Goal: Task Accomplishment & Management: Use online tool/utility

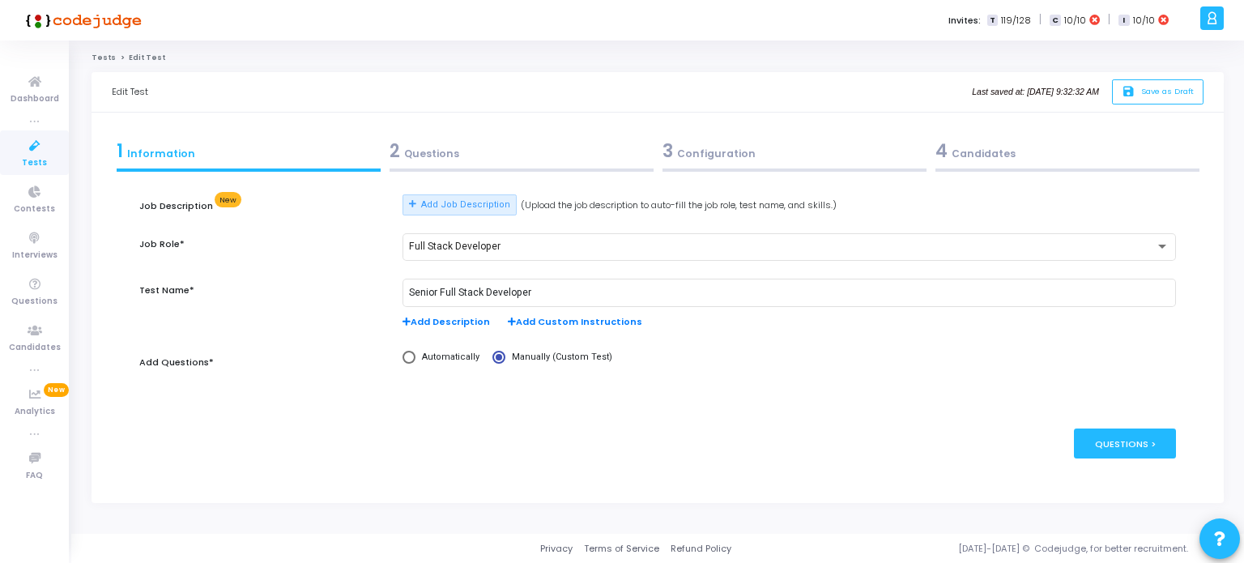
click at [454, 152] on div "2 Questions" at bounding box center [522, 151] width 264 height 27
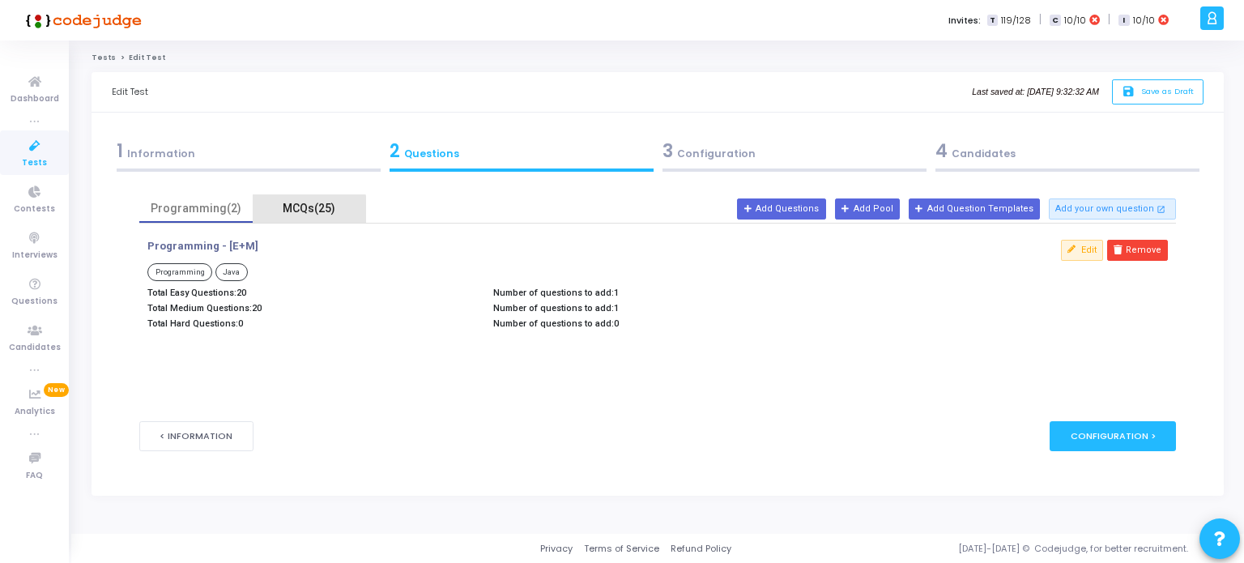
click at [305, 210] on div "MCQs(25)" at bounding box center [309, 208] width 94 height 17
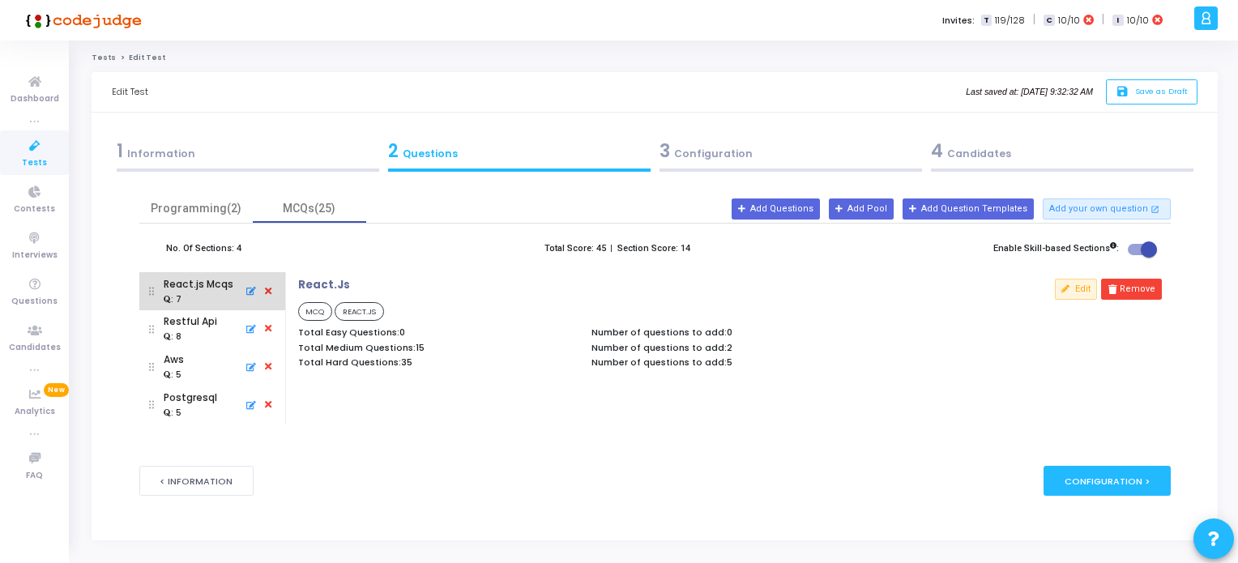
click at [253, 295] on icon at bounding box center [249, 291] width 14 height 17
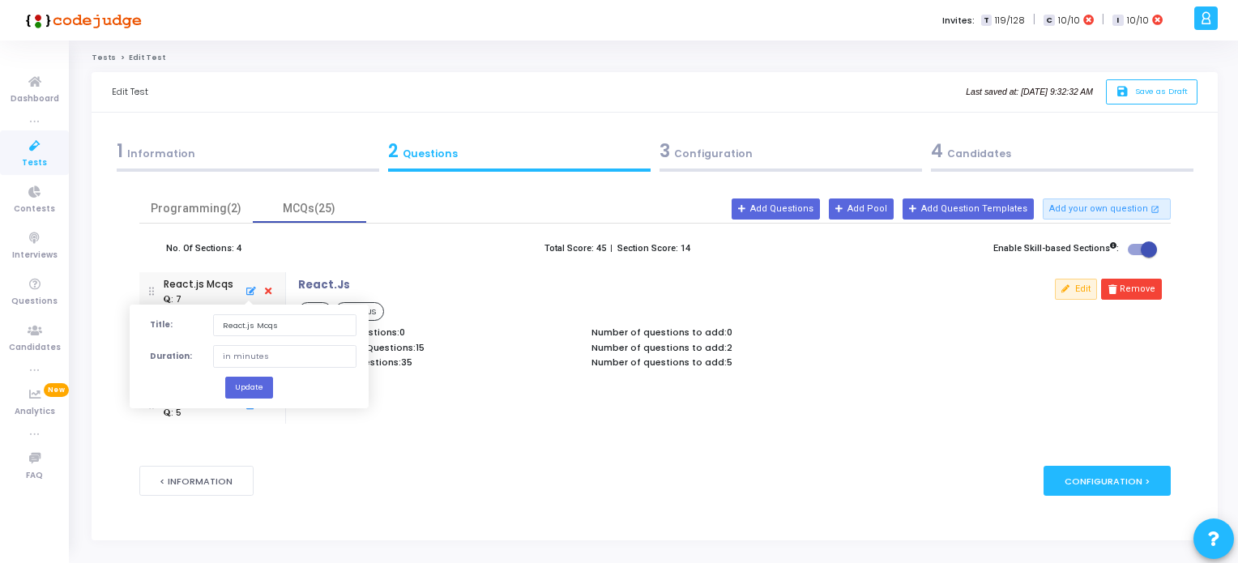
click at [821, 313] on p "MCQ REACT.JS" at bounding box center [583, 312] width 571 height 20
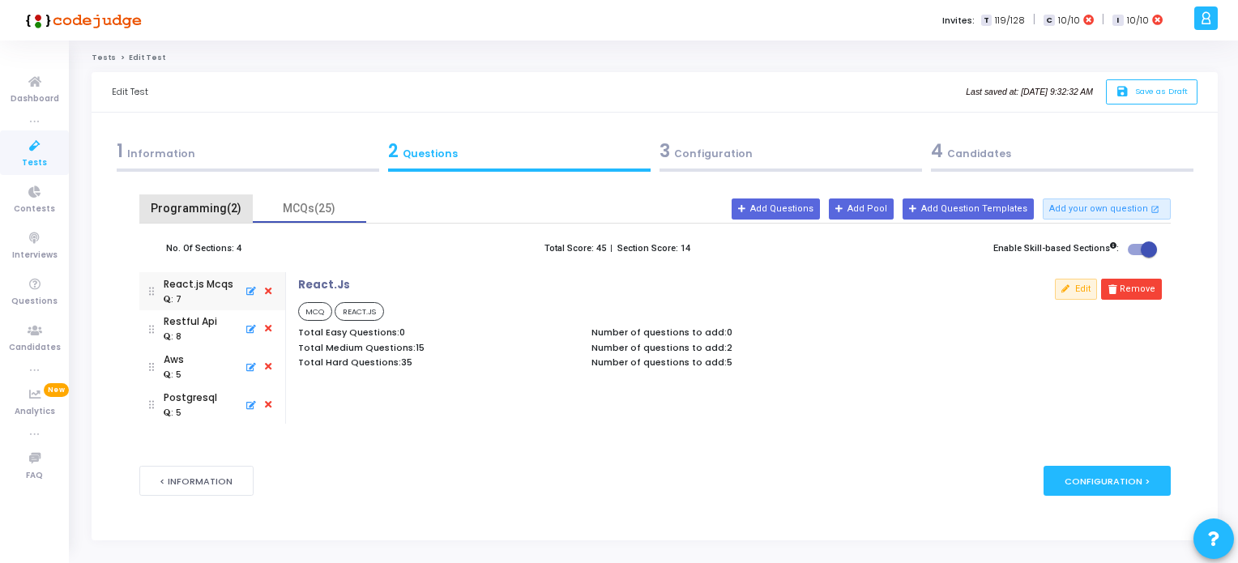
click at [202, 208] on div "Programming(2)" at bounding box center [196, 208] width 94 height 17
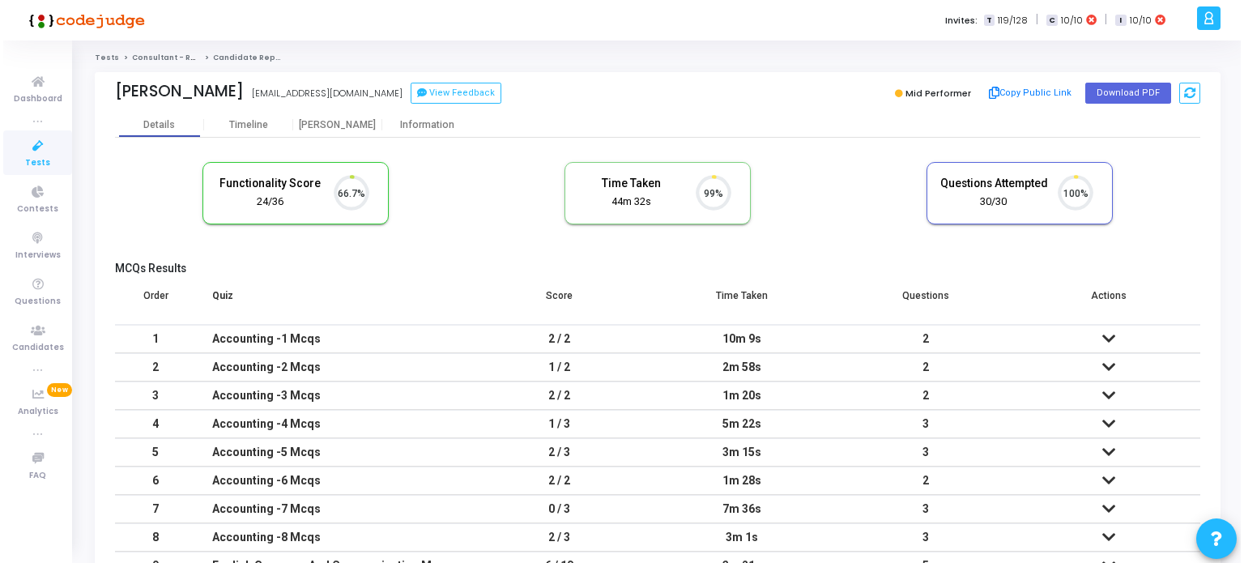
scroll to position [33, 41]
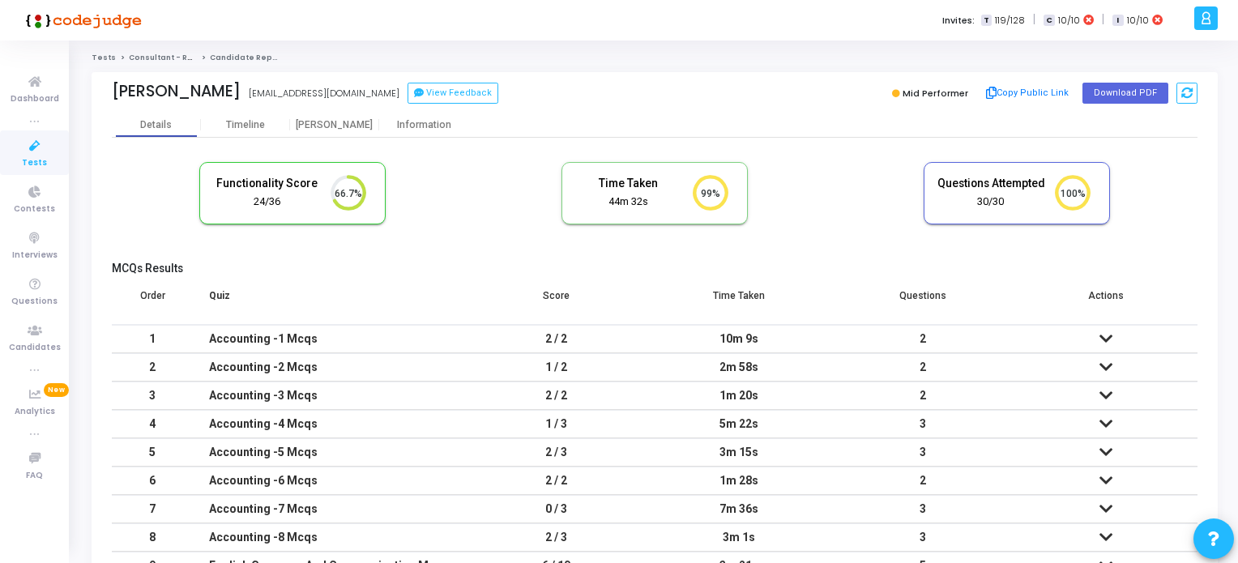
click at [34, 149] on icon at bounding box center [35, 146] width 34 height 20
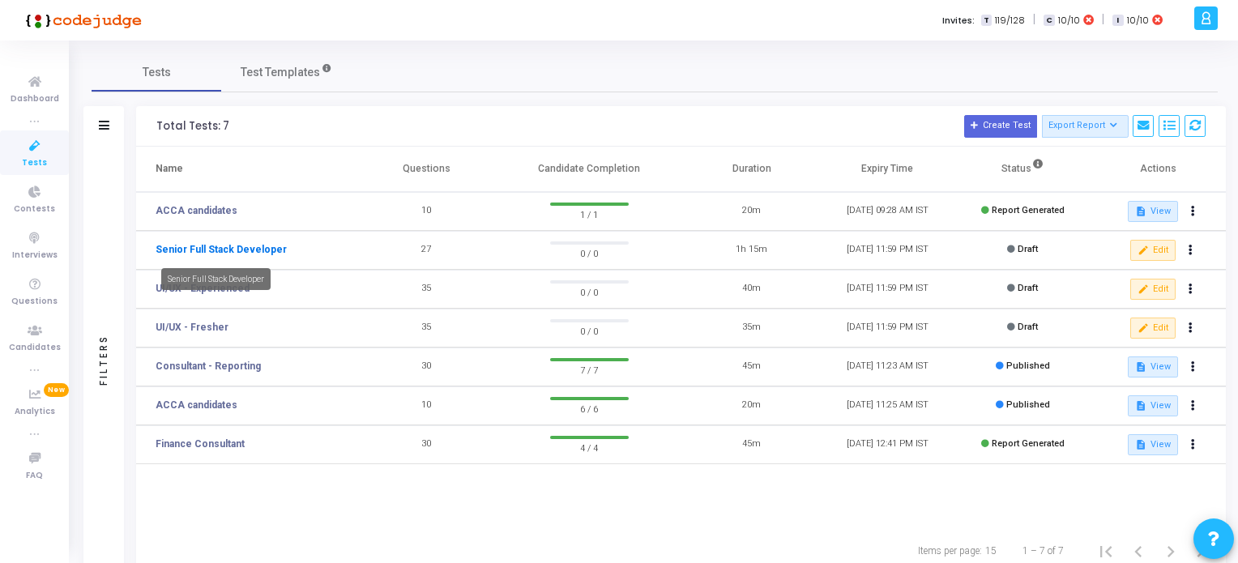
click at [227, 247] on link "Senior Full Stack Developer" at bounding box center [221, 249] width 131 height 15
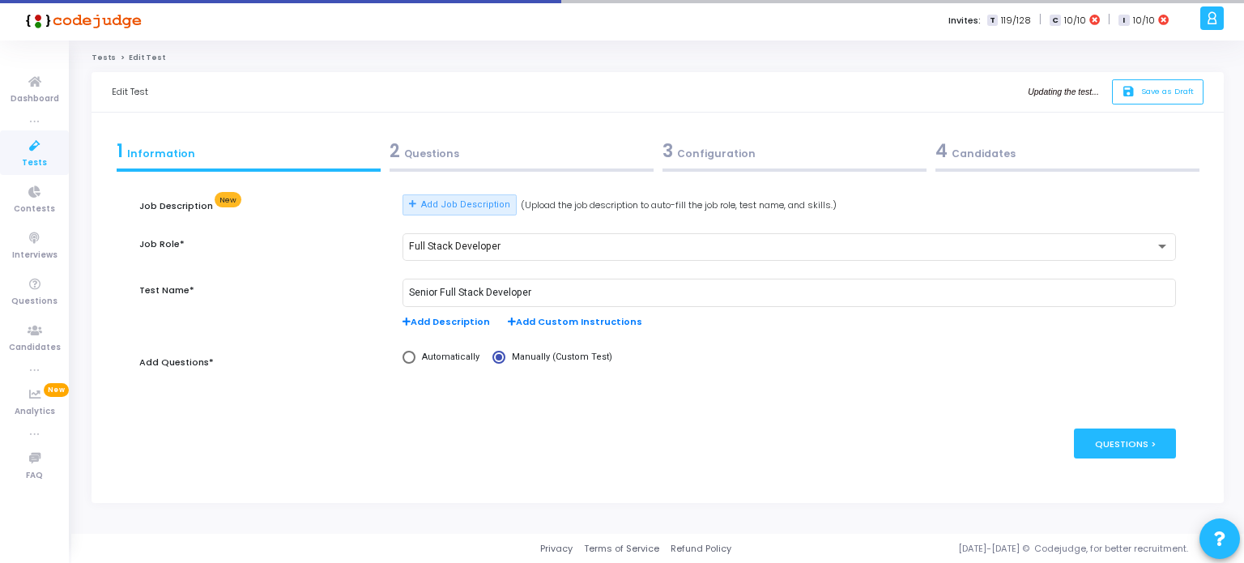
click at [424, 158] on div "2 Questions" at bounding box center [522, 151] width 264 height 27
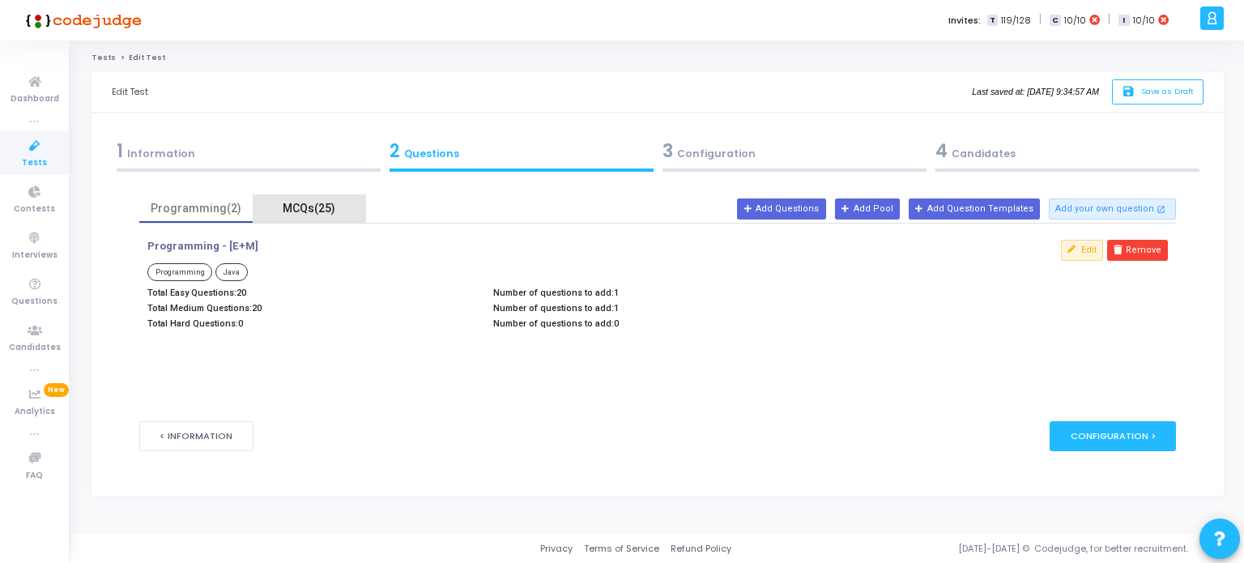
click at [322, 205] on div "MCQs(25)" at bounding box center [309, 208] width 94 height 17
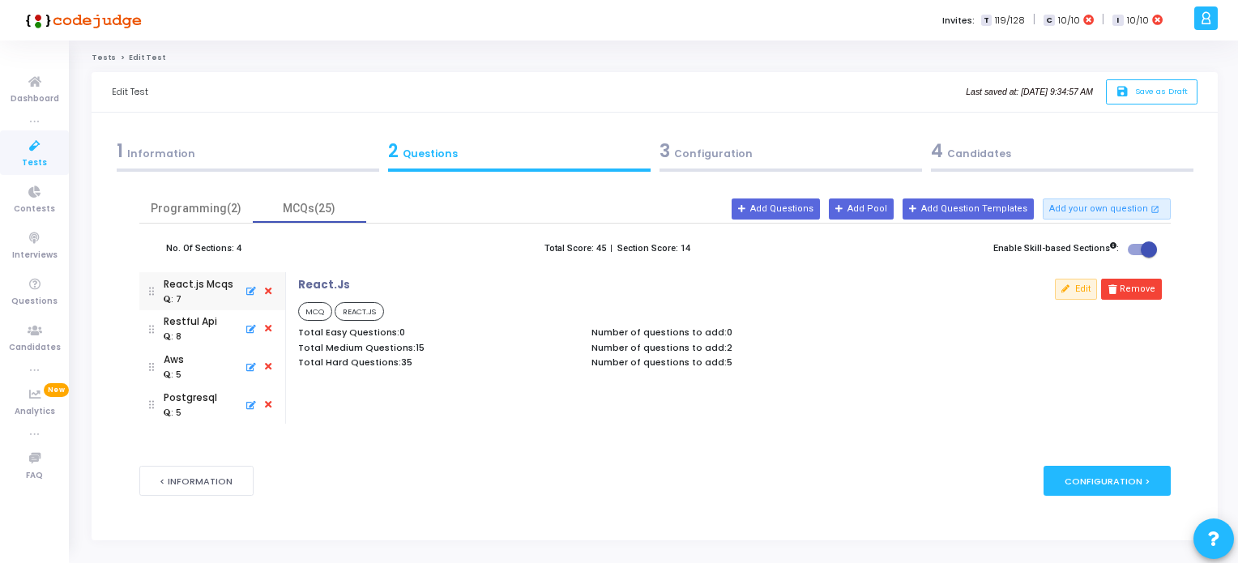
click at [254, 291] on icon at bounding box center [249, 291] width 14 height 17
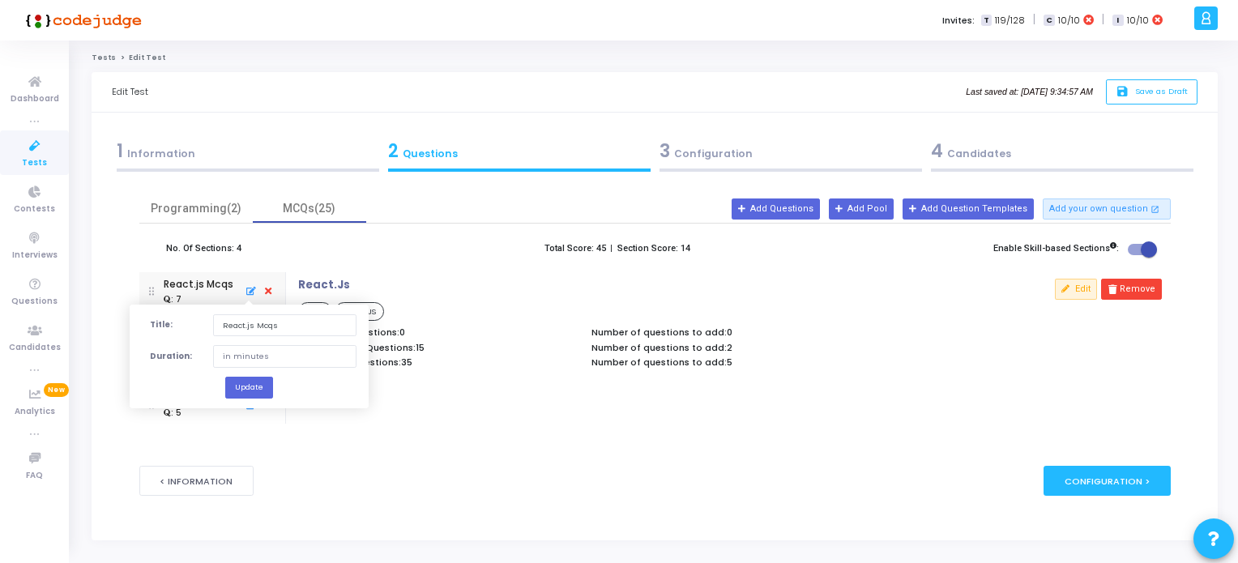
click at [475, 414] on div "React.Js MCQ REACT.JS Total Easy Questions: 0 Total Medium Questions: 15 Total …" at bounding box center [730, 347] width 880 height 151
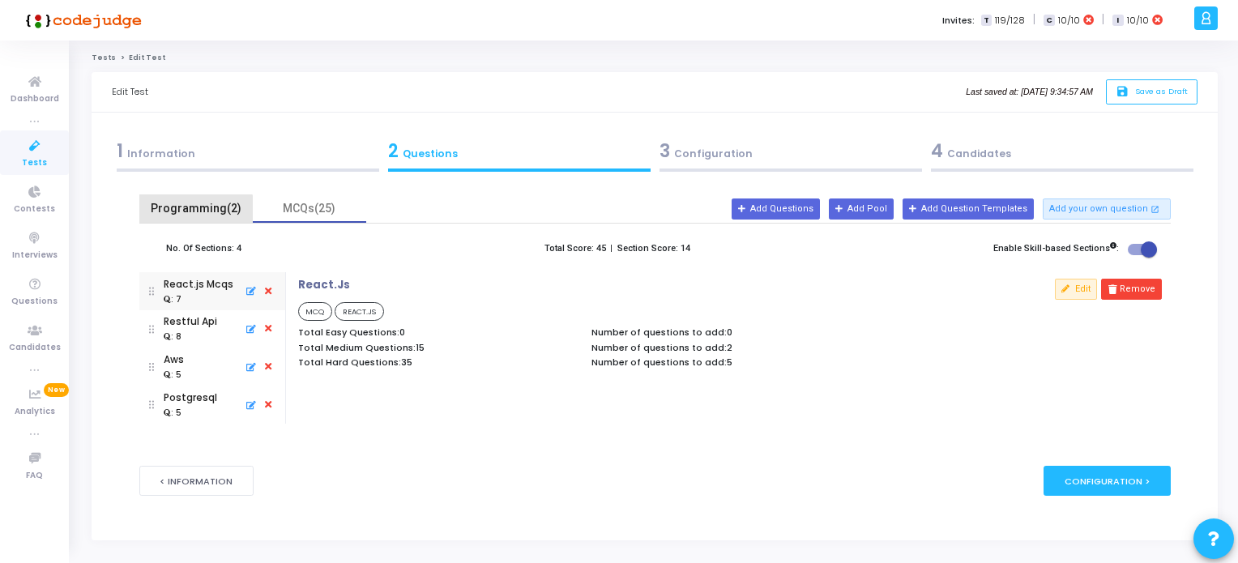
click at [191, 210] on div "Programming(2)" at bounding box center [196, 208] width 94 height 17
